Goal: Task Accomplishment & Management: Use online tool/utility

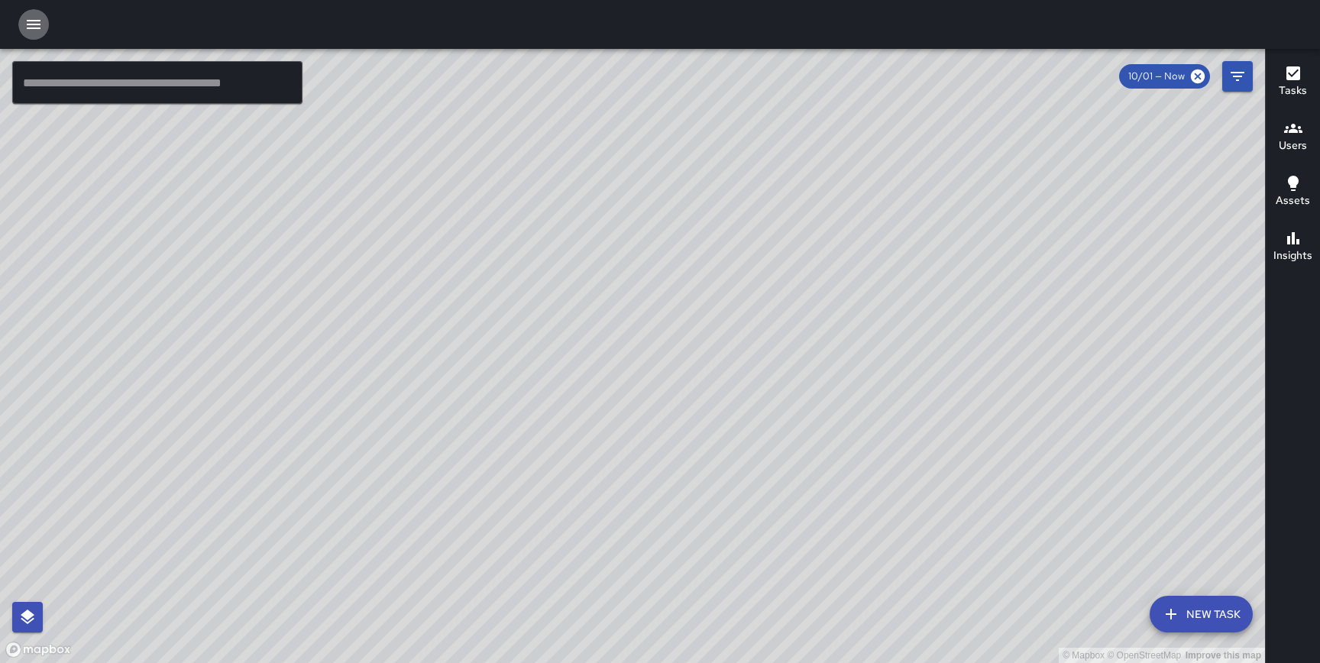
click at [33, 21] on icon "button" at bounding box center [33, 24] width 18 height 18
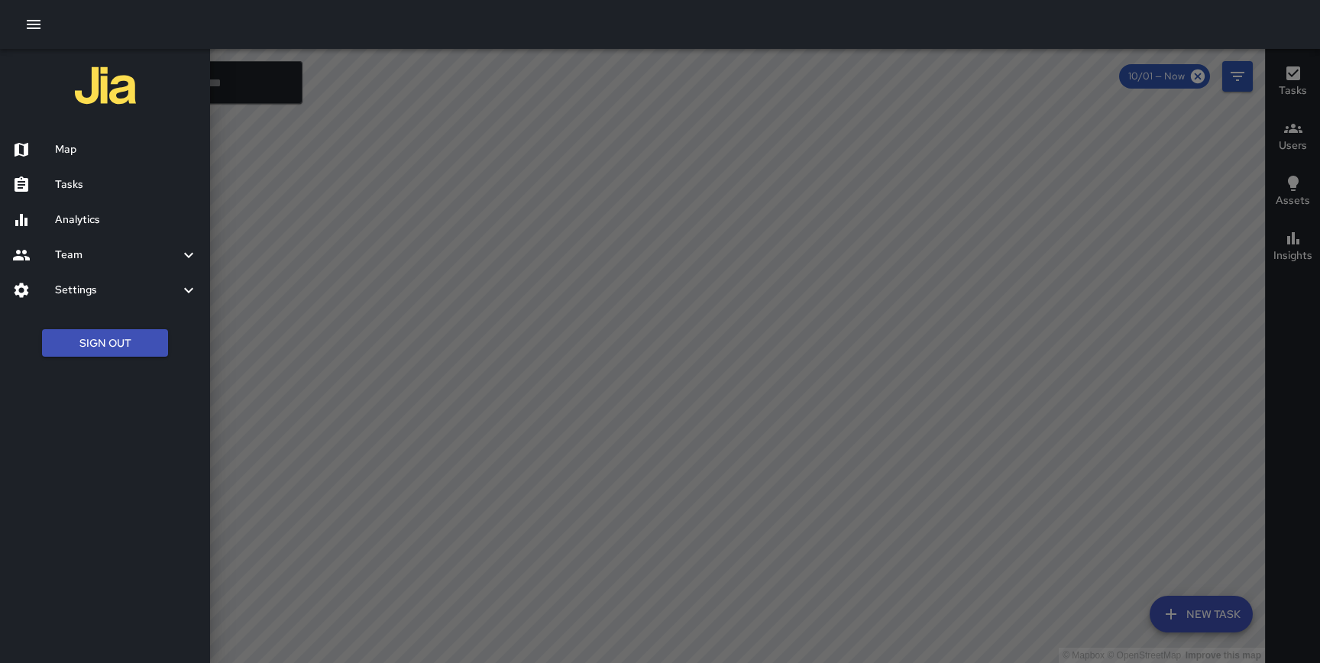
click at [90, 331] on button "Sign Out" at bounding box center [105, 343] width 126 height 28
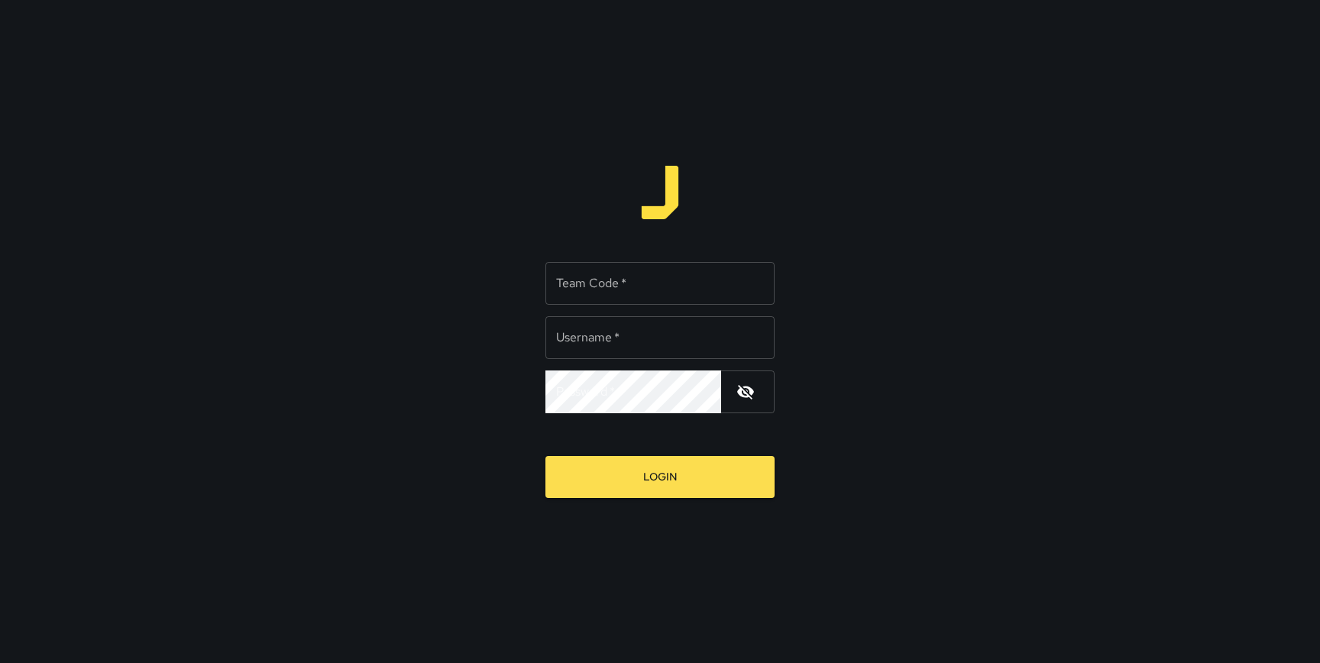
click at [598, 288] on input "Team Code   *" at bounding box center [660, 283] width 229 height 43
type input "*****"
click at [635, 333] on input "Username   *" at bounding box center [660, 337] width 229 height 43
type input "******"
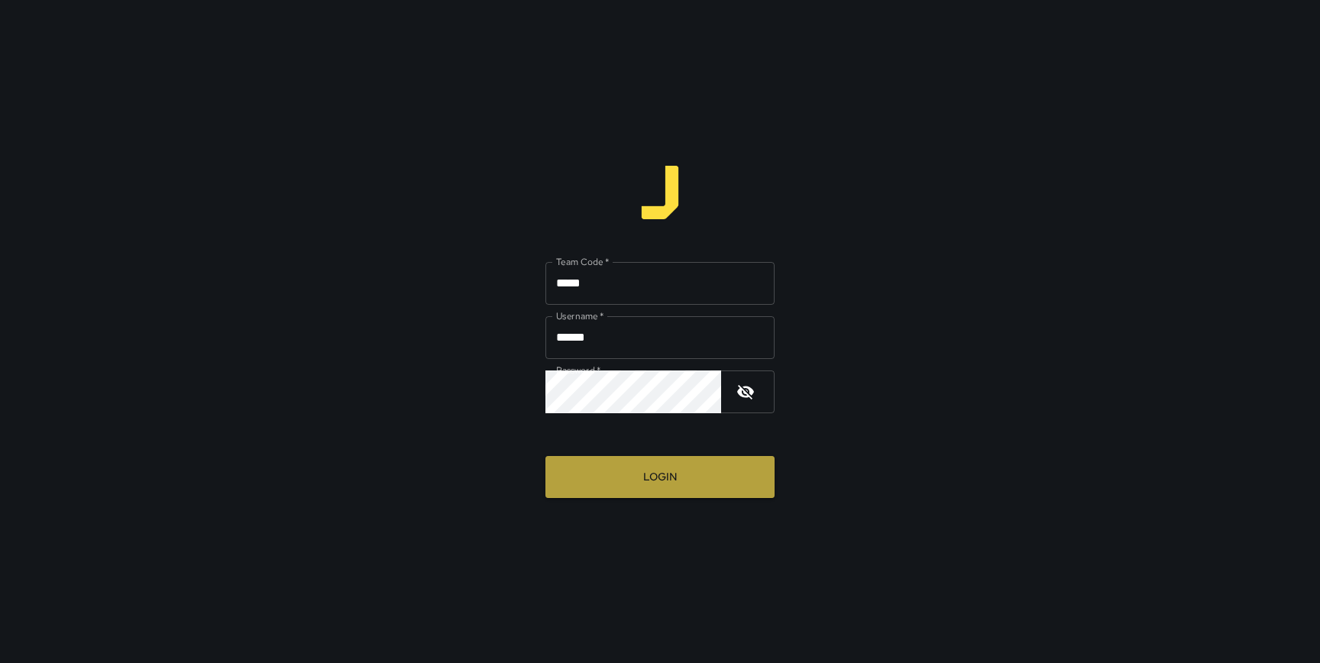
click at [659, 474] on button "Login" at bounding box center [660, 477] width 229 height 42
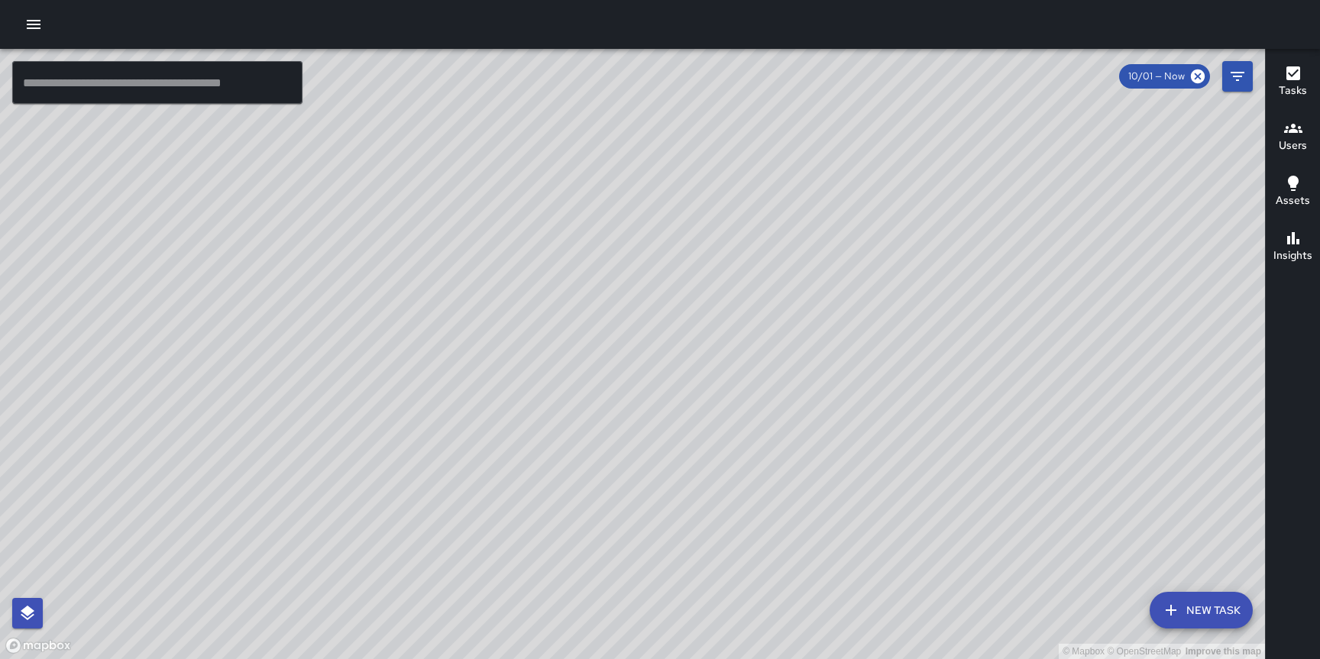
click at [1038, 75] on div "© Mapbox © OpenStreetMap Improve this map" at bounding box center [632, 354] width 1265 height 610
drag, startPoint x: 908, startPoint y: 504, endPoint x: 590, endPoint y: 247, distance: 409.6
click at [590, 247] on div "© Mapbox © OpenStreetMap Improve this map" at bounding box center [632, 354] width 1265 height 610
drag, startPoint x: 1005, startPoint y: 281, endPoint x: 1058, endPoint y: 191, distance: 104.4
click at [1058, 191] on div "© Mapbox © OpenStreetMap Improve this map" at bounding box center [632, 354] width 1265 height 610
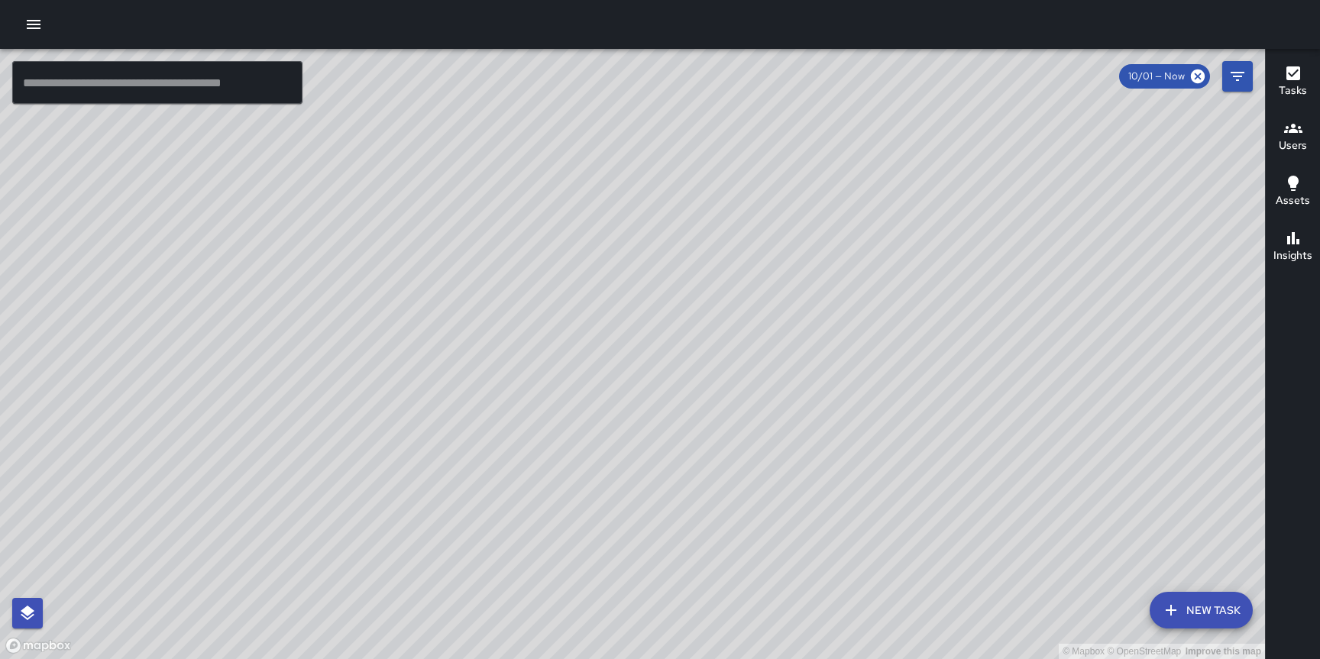
drag, startPoint x: 1019, startPoint y: 228, endPoint x: 1029, endPoint y: 161, distance: 67.2
click at [1029, 161] on div "© Mapbox © OpenStreetMap Improve this map" at bounding box center [632, 354] width 1265 height 610
drag, startPoint x: 983, startPoint y: 181, endPoint x: 1055, endPoint y: 161, distance: 75.3
click at [1055, 161] on div "© Mapbox © OpenStreetMap Improve this map" at bounding box center [632, 354] width 1265 height 610
click at [33, 18] on icon "button" at bounding box center [33, 24] width 18 height 18
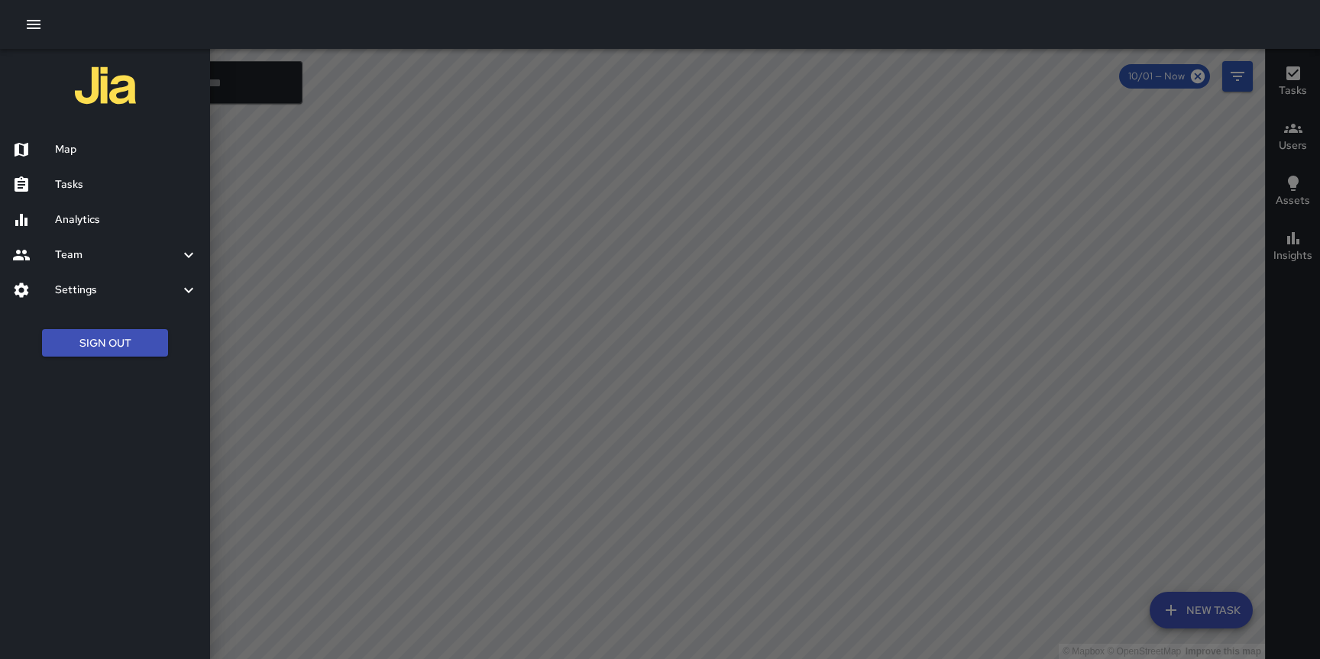
click at [75, 182] on h6 "Tasks" at bounding box center [126, 184] width 143 height 17
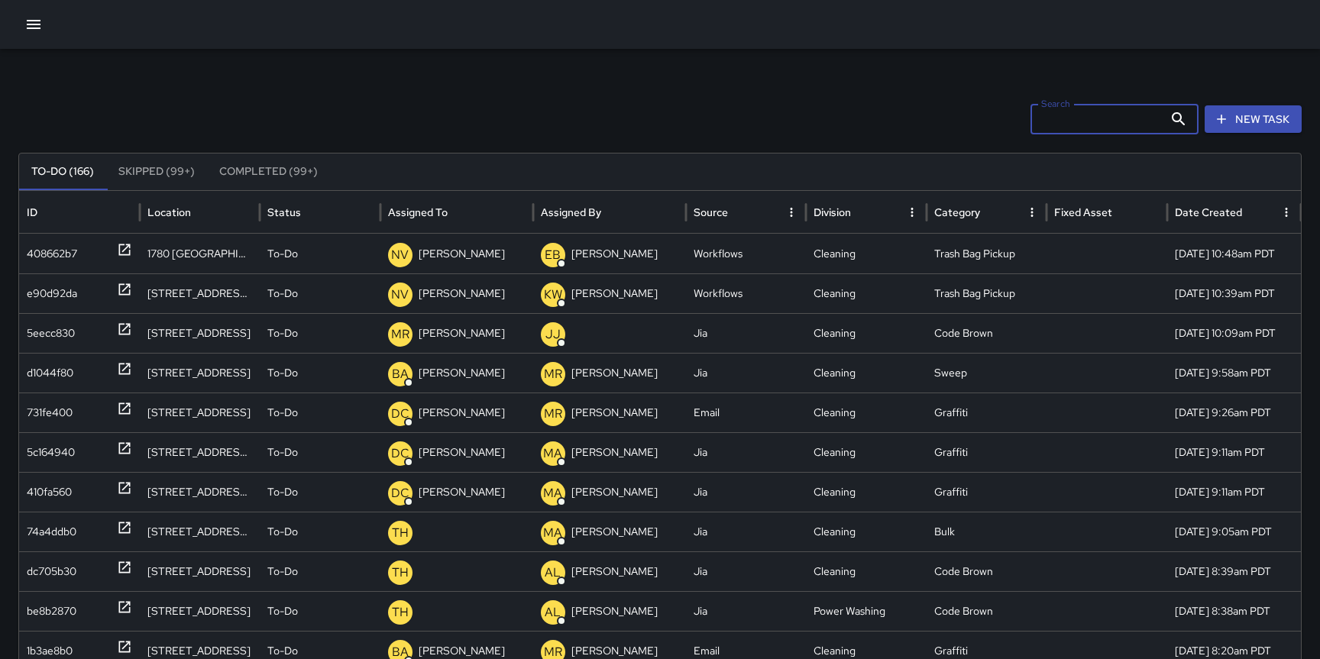
click at [1099, 116] on input "Search" at bounding box center [1097, 119] width 133 height 31
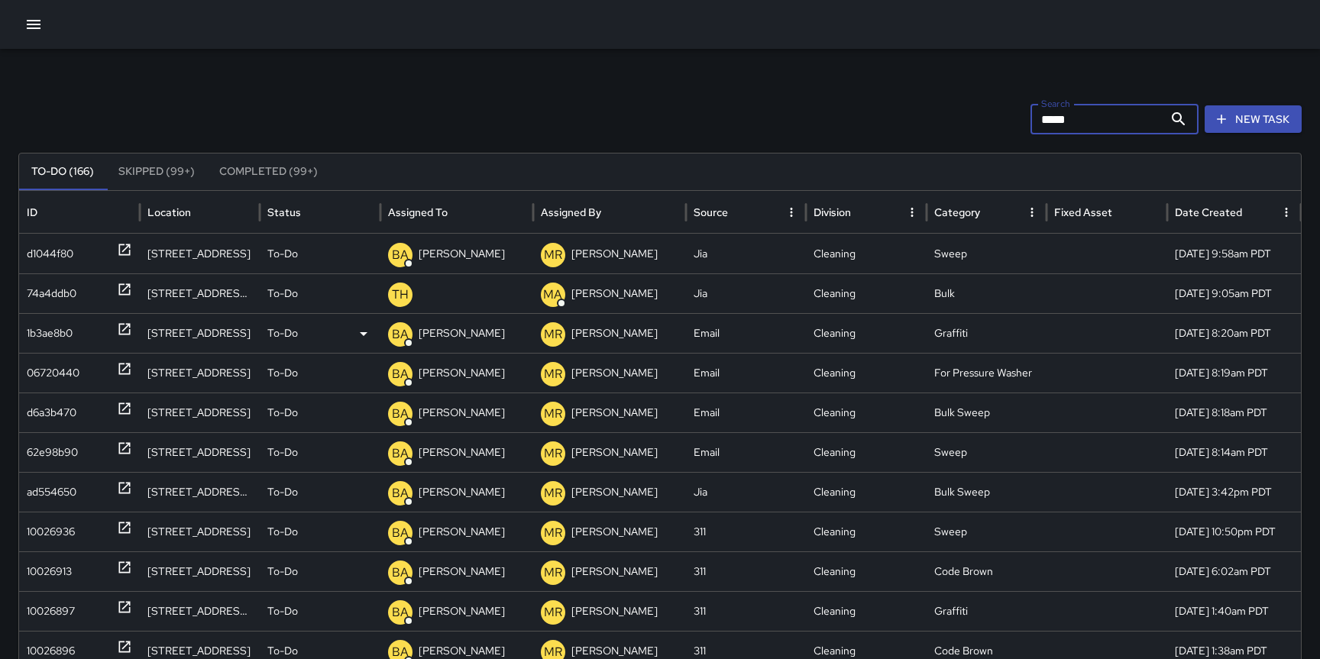
click at [892, 325] on div "Cleaning" at bounding box center [866, 333] width 121 height 40
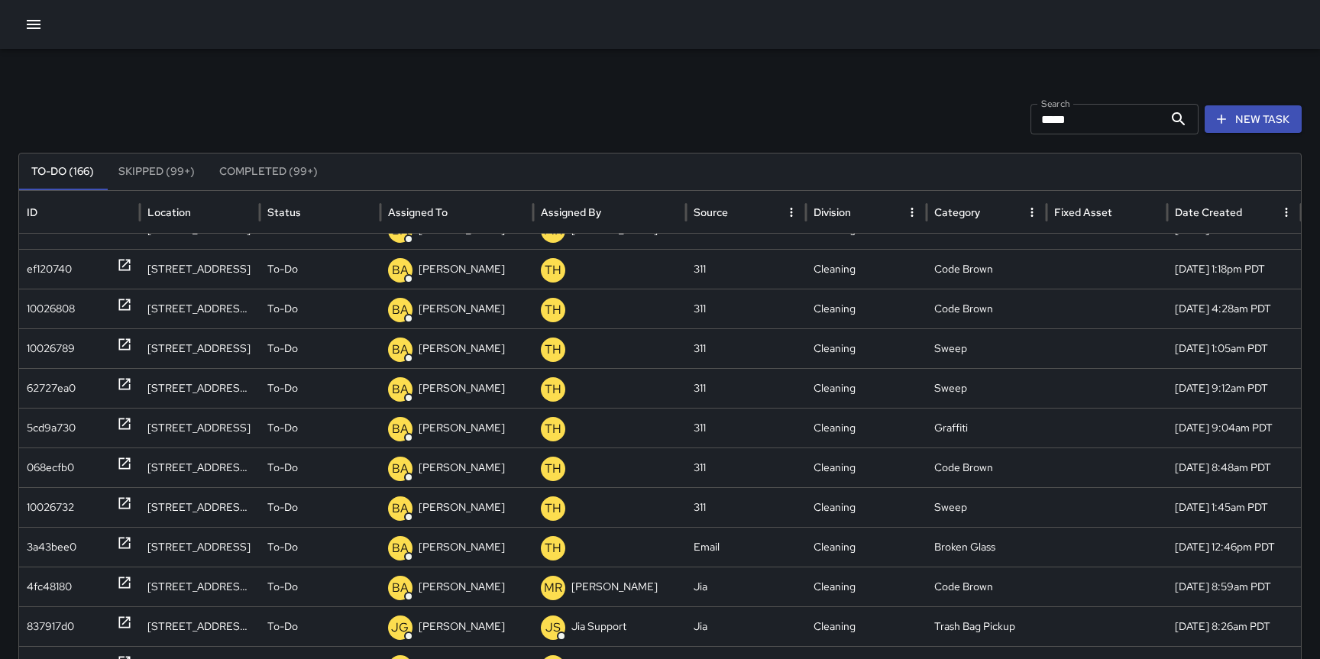
click at [1083, 122] on input "*****" at bounding box center [1097, 119] width 133 height 31
type input "*"
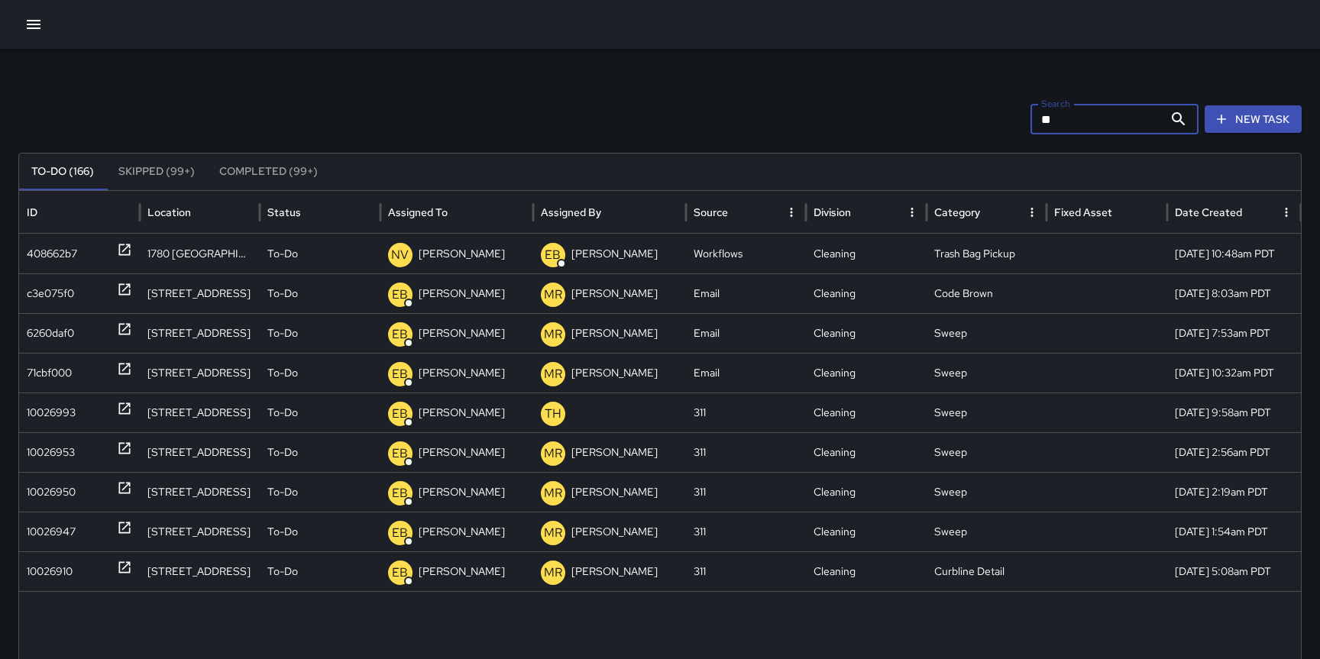
type input "*"
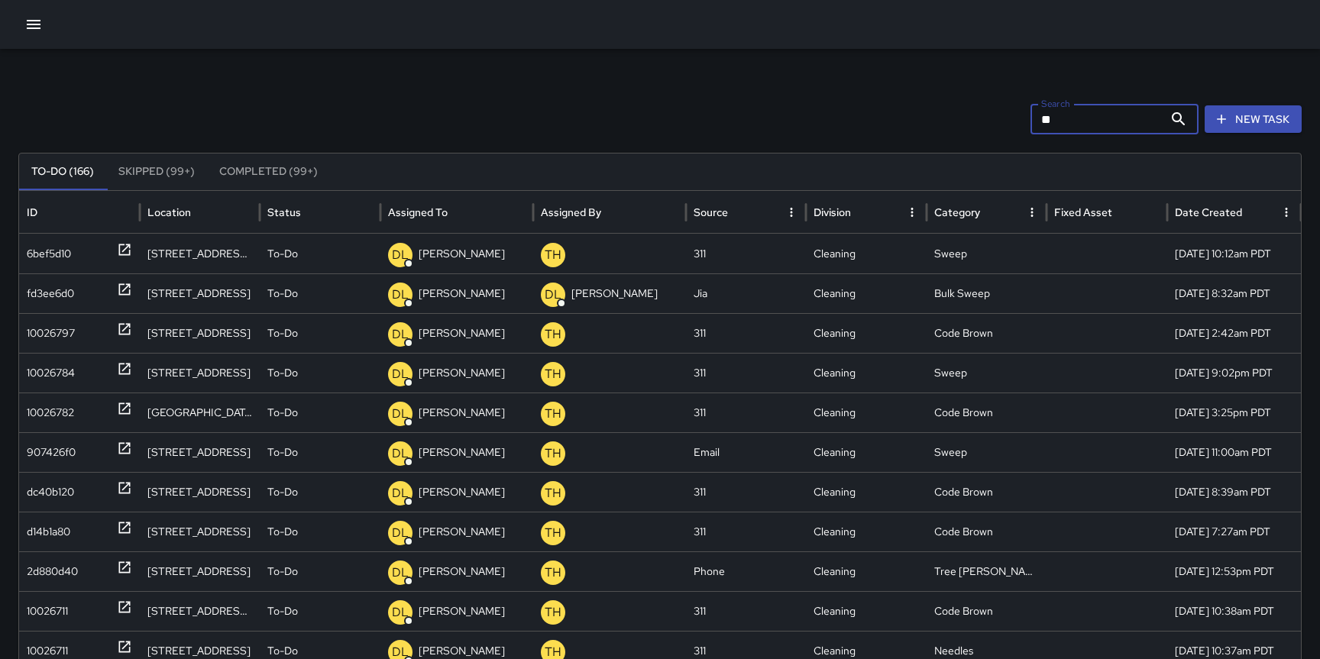
type input "*"
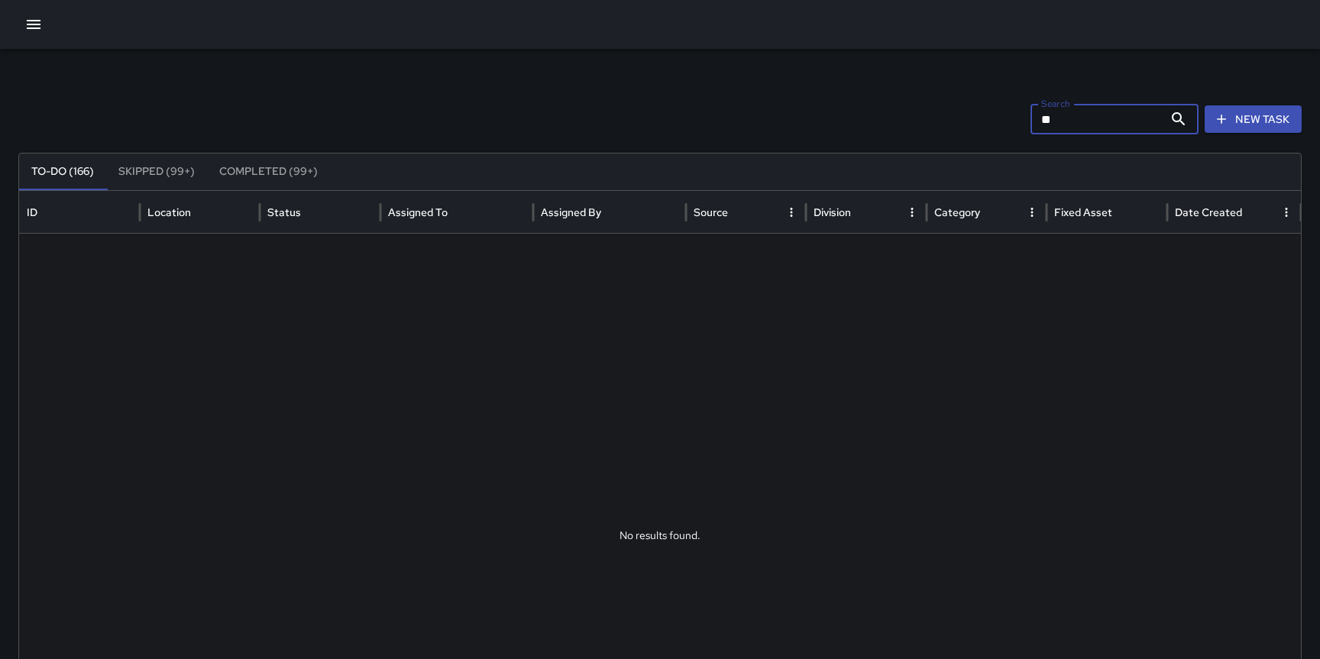
type input "*"
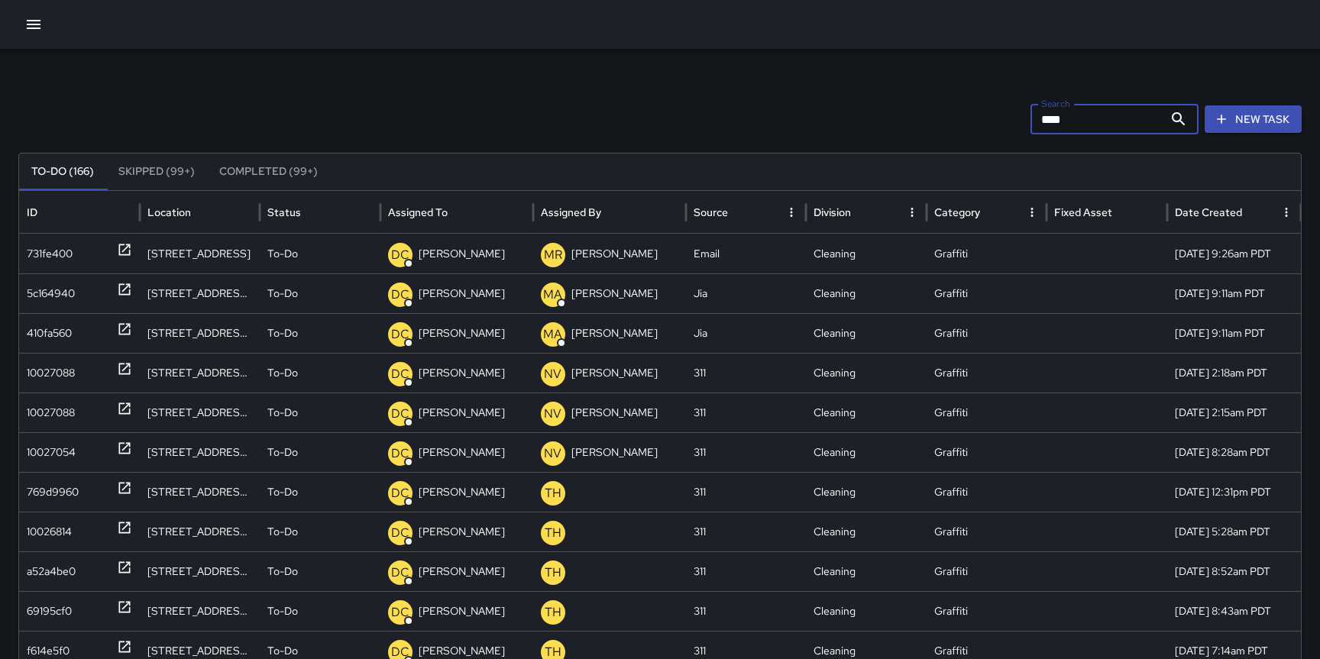
click at [1085, 121] on input "****" at bounding box center [1097, 119] width 133 height 31
type input "*"
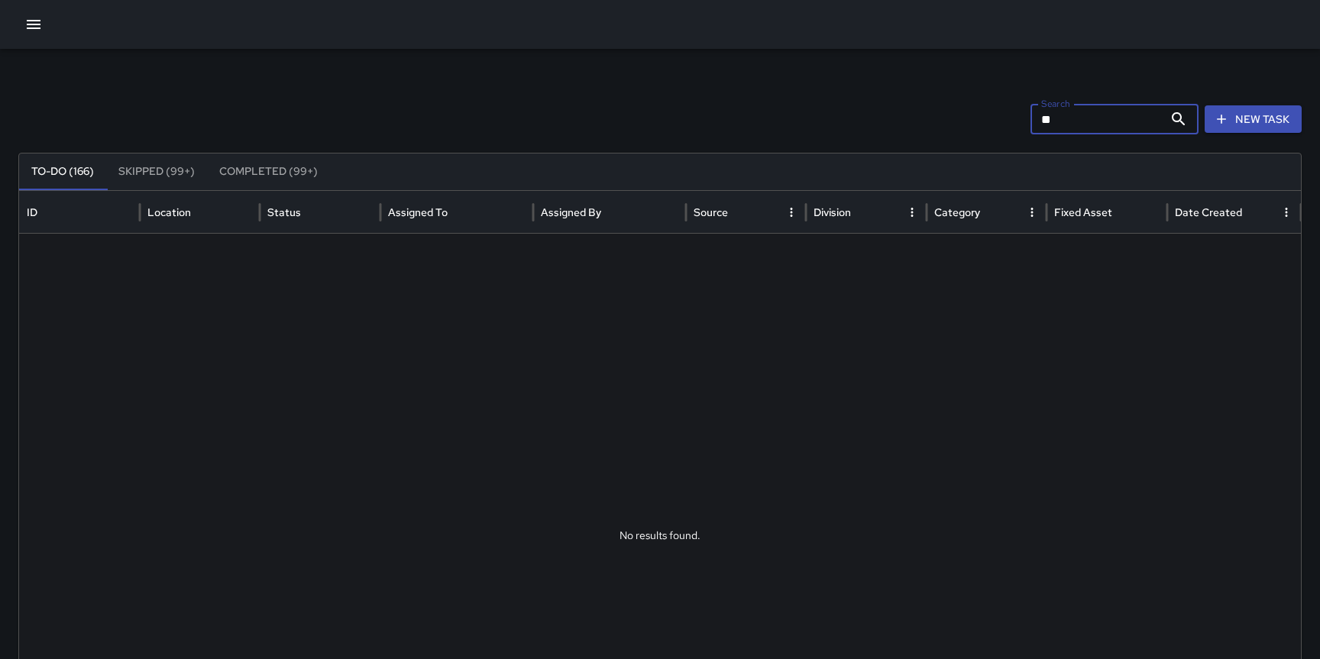
type input "*"
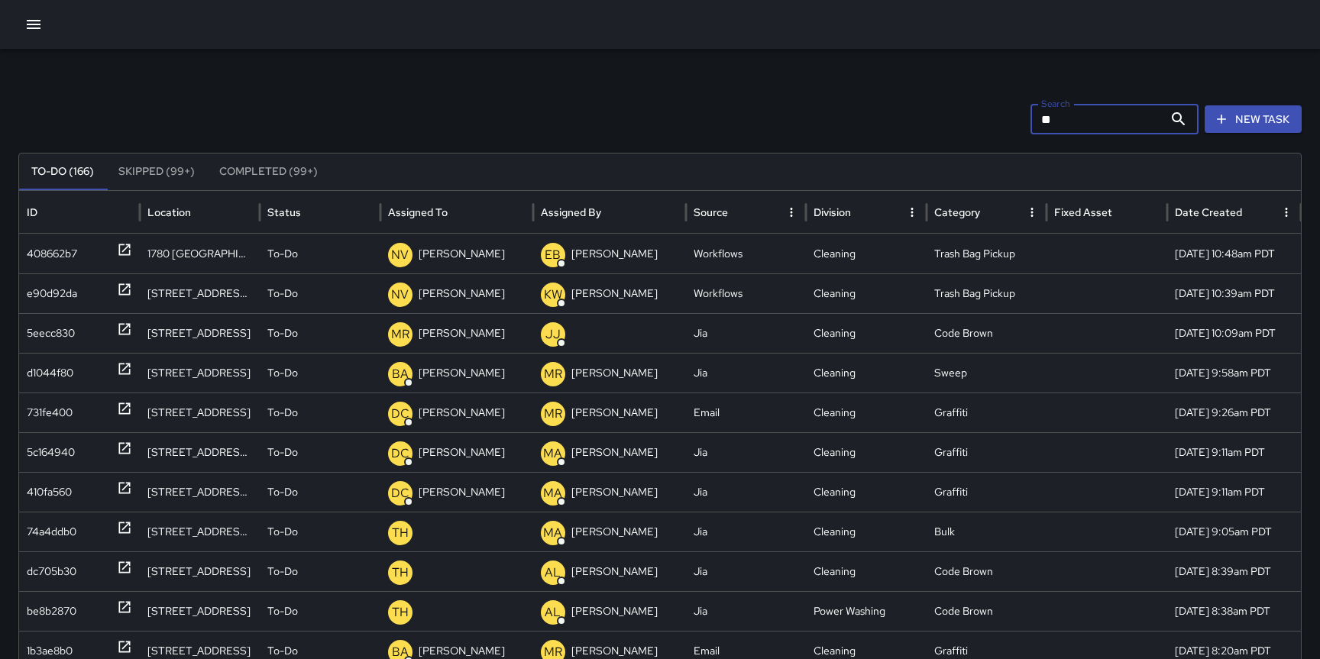
type input "*"
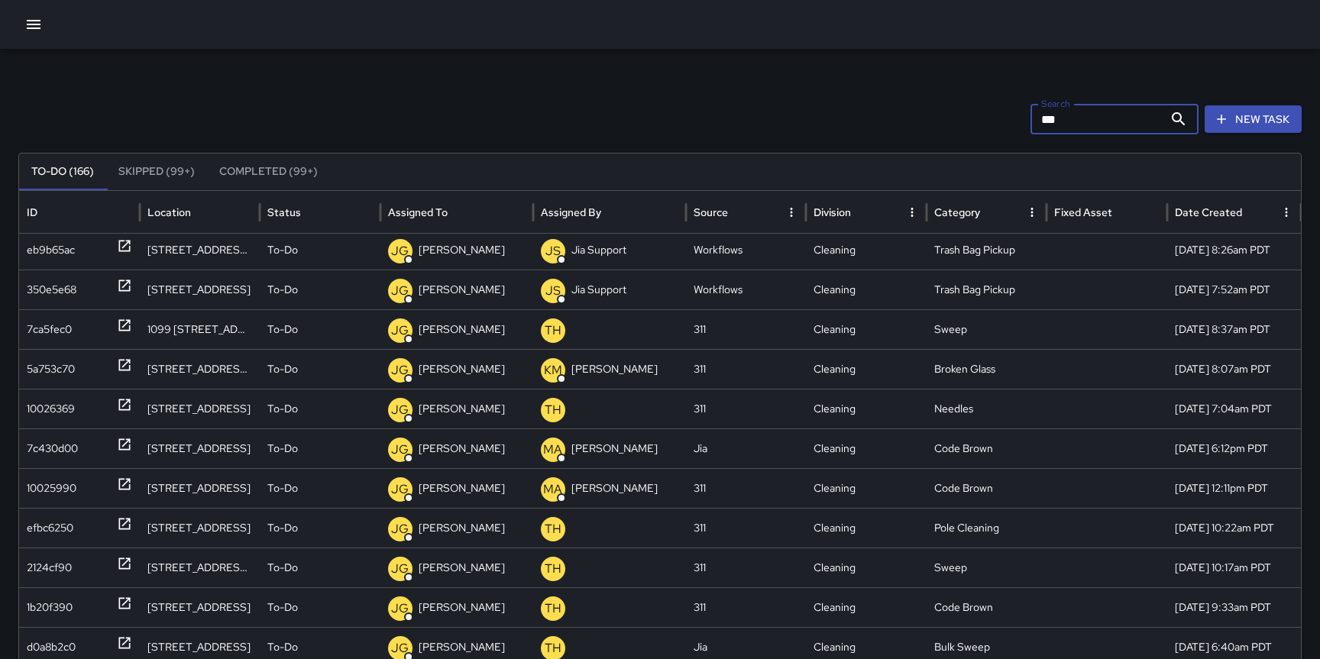
scroll to position [522, 0]
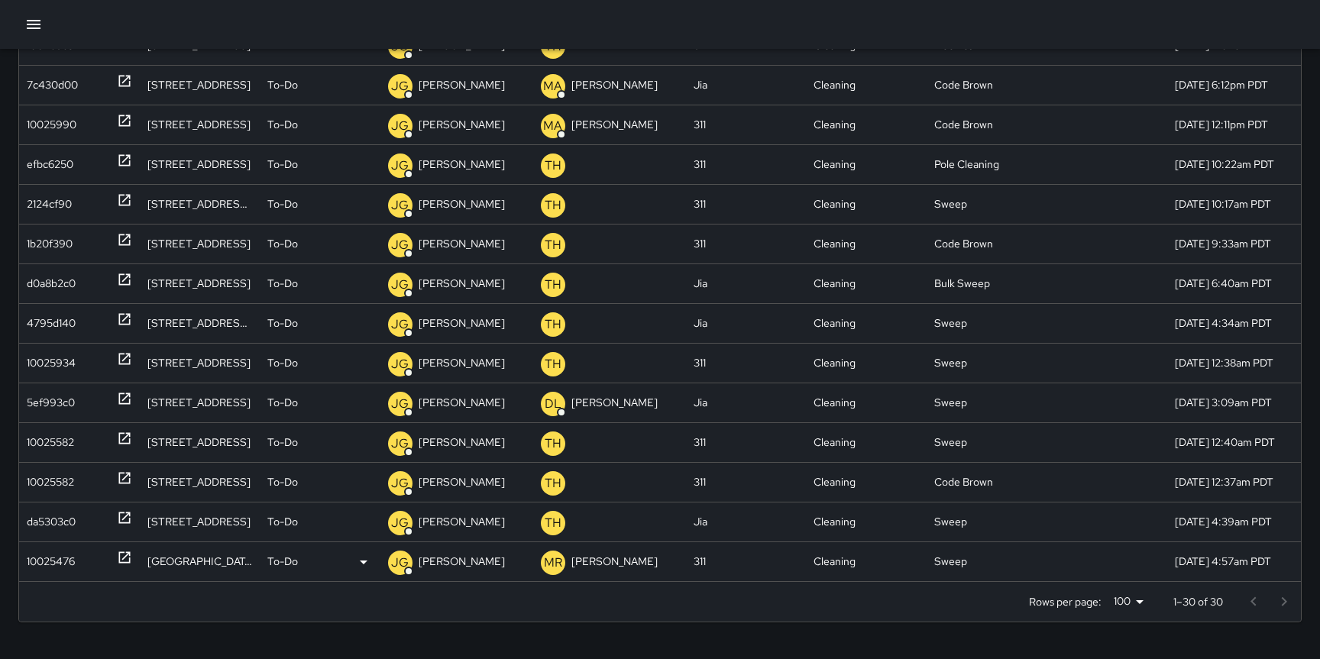
click at [123, 556] on icon at bounding box center [124, 557] width 15 height 15
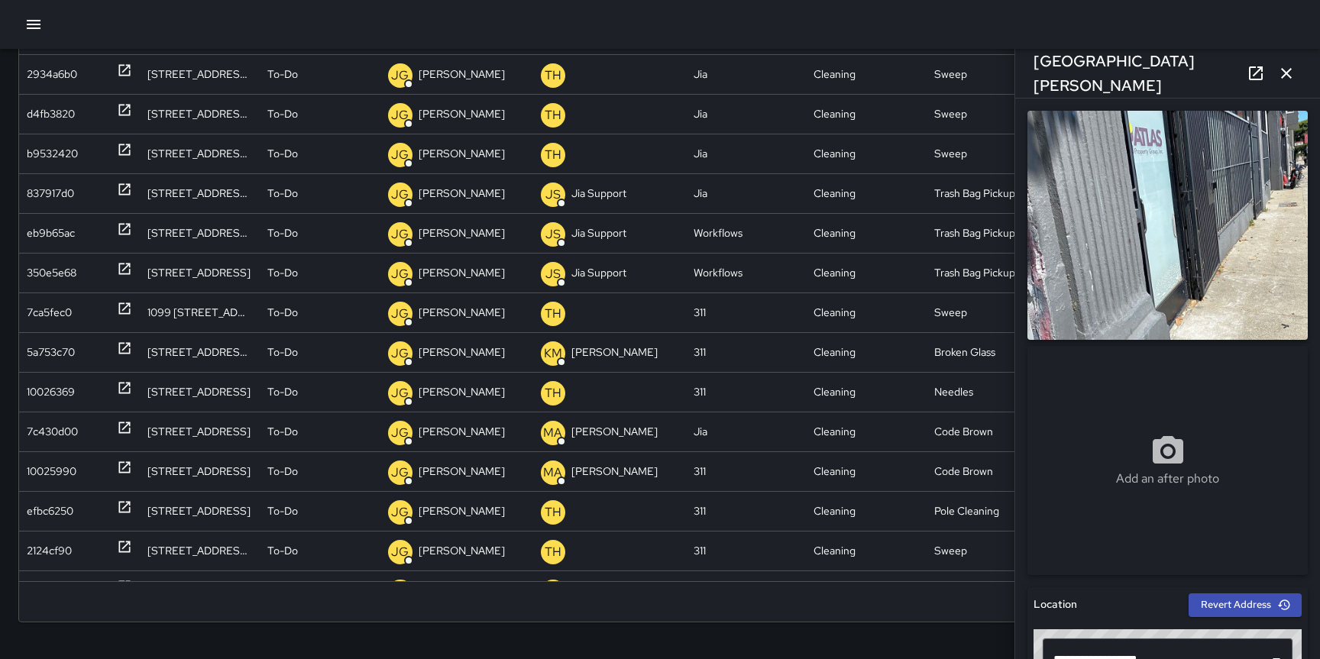
scroll to position [236, 0]
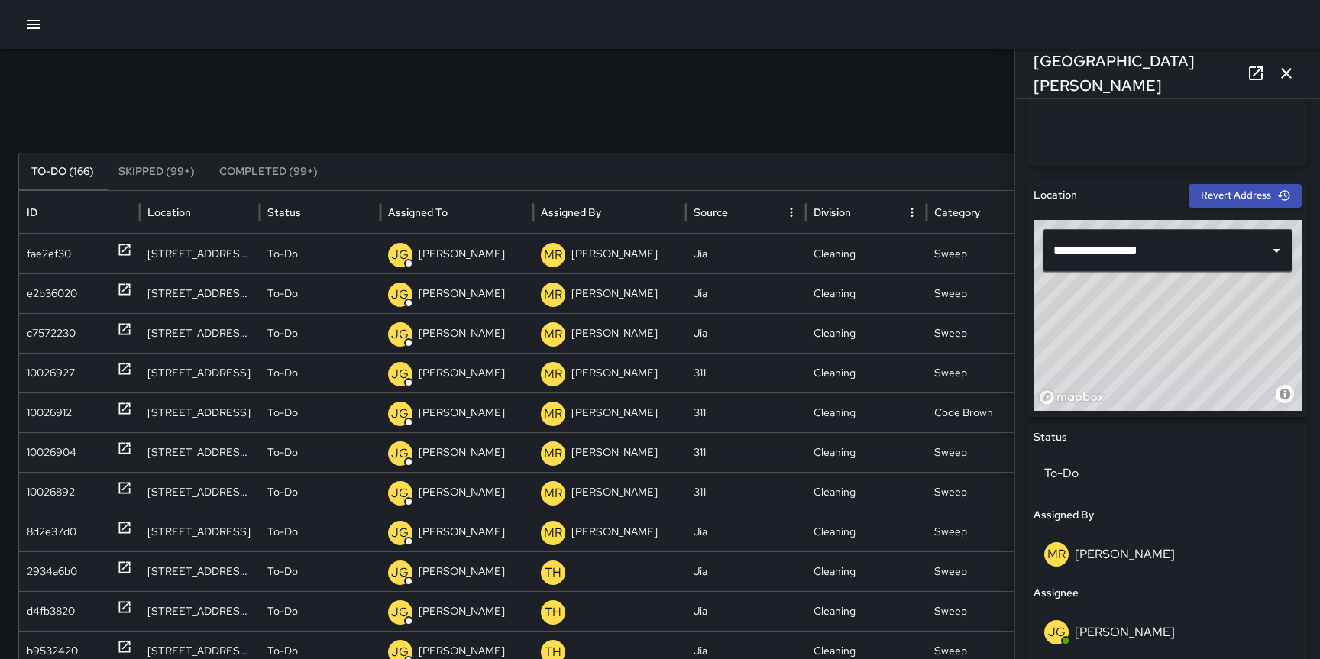
click at [1286, 74] on icon "button" at bounding box center [1286, 73] width 11 height 11
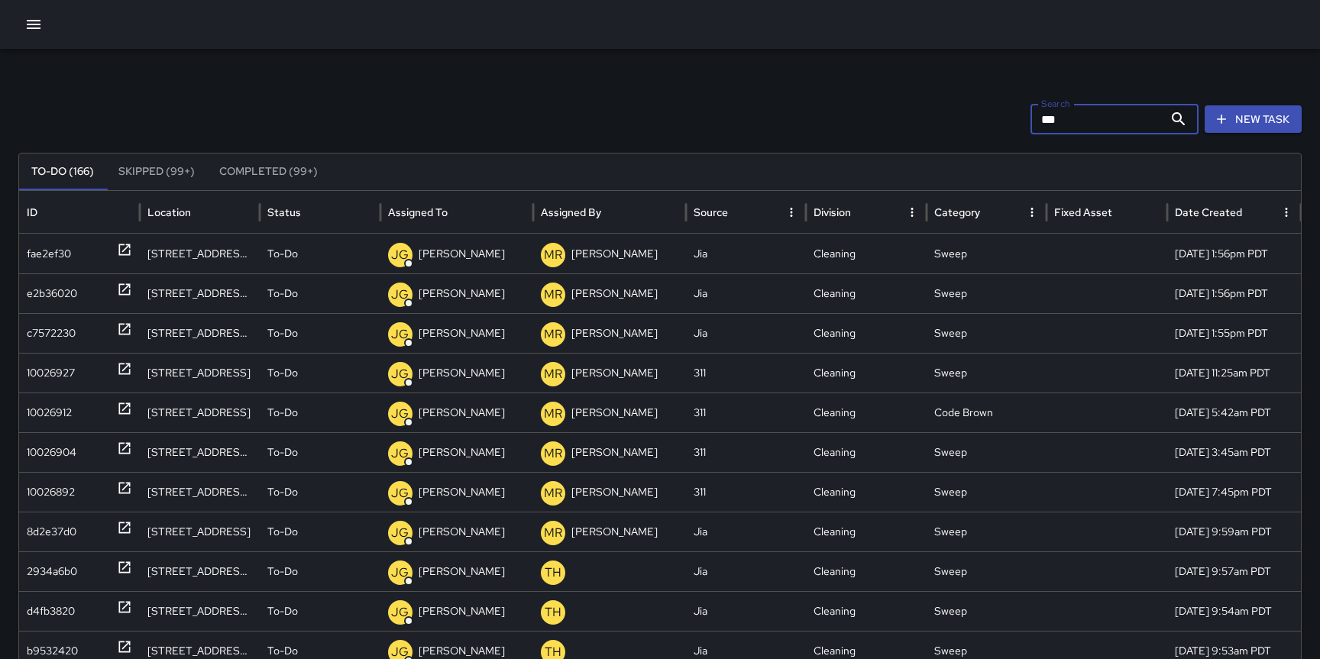
click at [1089, 116] on input "***" at bounding box center [1097, 119] width 133 height 31
type input "*"
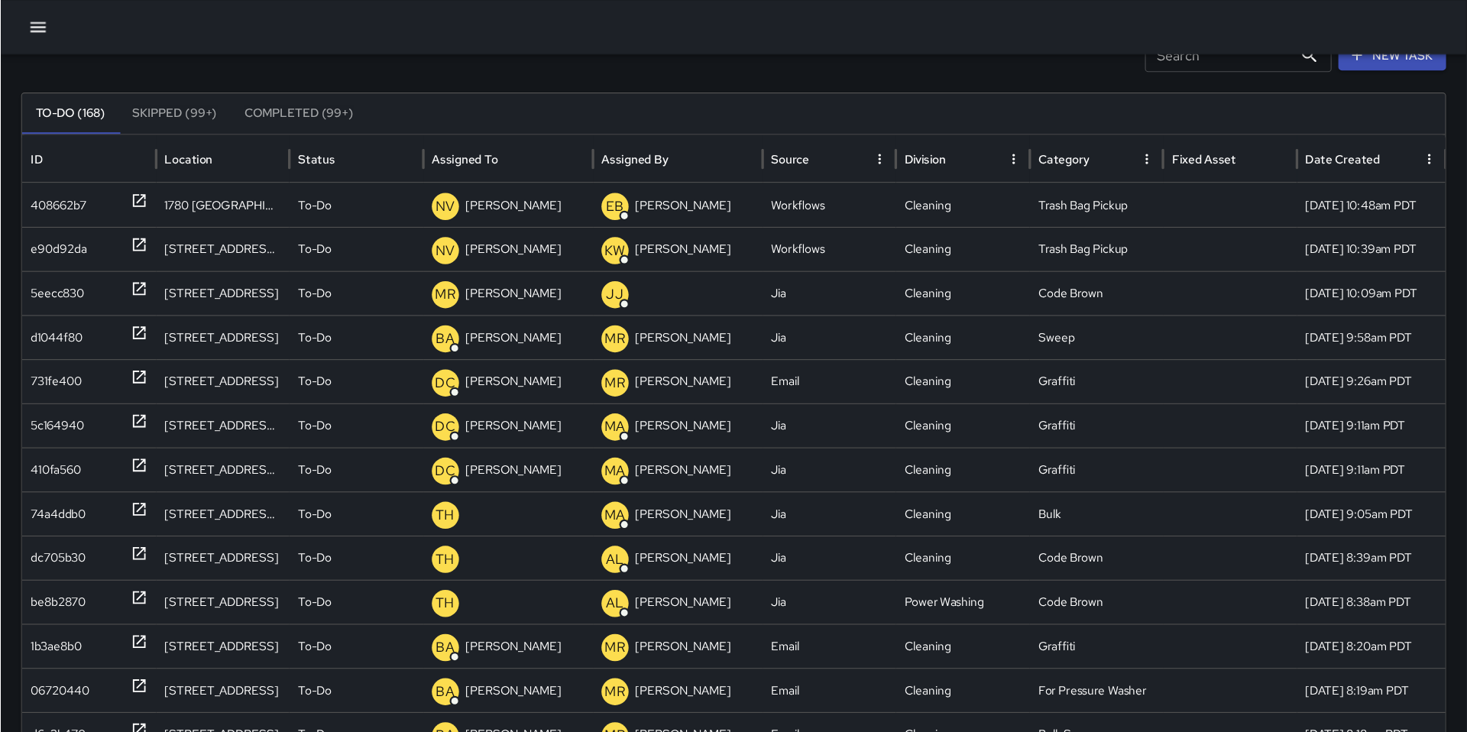
scroll to position [81, 0]
